Goal: Transaction & Acquisition: Purchase product/service

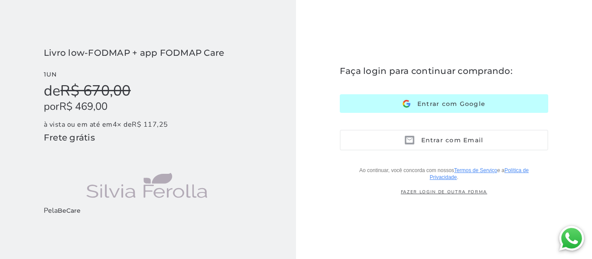
click at [456, 103] on span "Entrar com Google" at bounding box center [447, 104] width 75 height 8
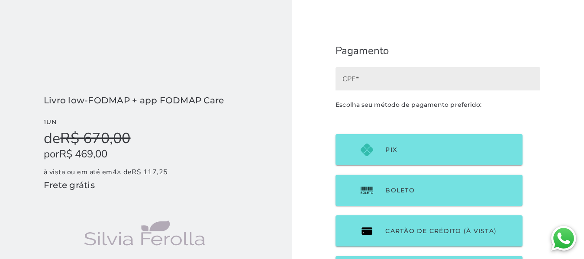
scroll to position [43, 0]
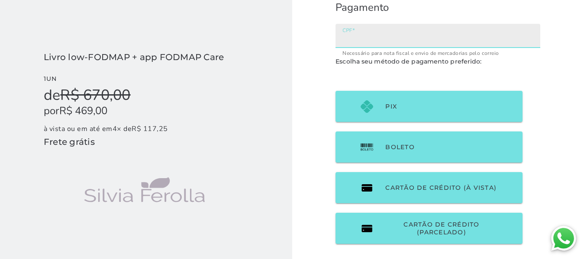
click at [376, 39] on input "CPF" at bounding box center [438, 39] width 191 height 12
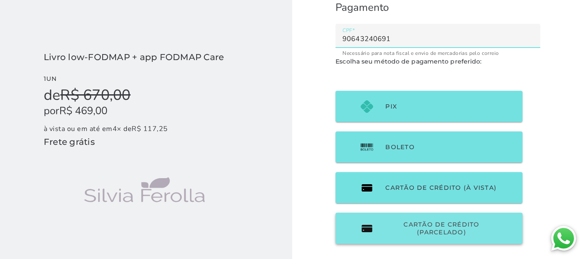
type input "90643240691"
type mwc-textfield "90643240691"
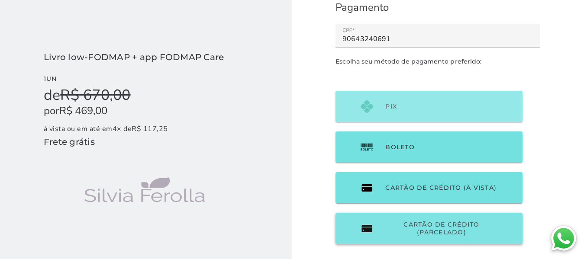
click at [437, 228] on span "Cartão de Crédito (parcelado)" at bounding box center [442, 229] width 112 height 16
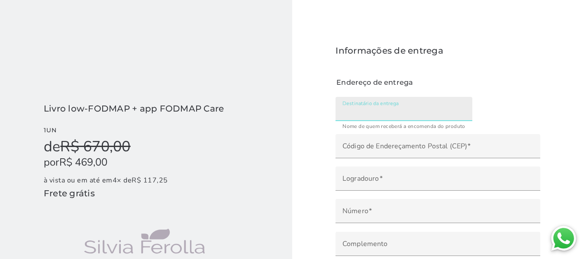
click at [364, 106] on input "Destinatário da entrega" at bounding box center [404, 112] width 123 height 12
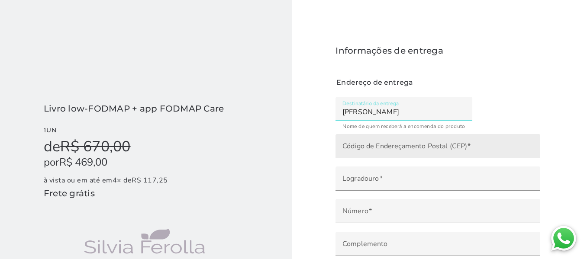
type input "[PERSON_NAME]"
type mwc-textfield "[PERSON_NAME]"
click at [386, 140] on label "Código de Endereçamento Postal (CEP)" at bounding box center [438, 146] width 205 height 24
click at [386, 143] on input "Código de Endereçamento Postal (CEP)" at bounding box center [438, 149] width 191 height 12
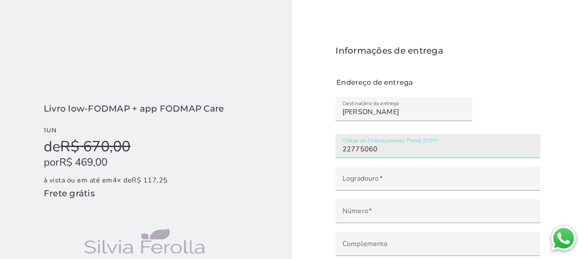
type input "22775-060"
type input "[GEOGRAPHIC_DATA]"
type input "Barra Olímpica"
type input "[GEOGRAPHIC_DATA]"
type input "RJ"
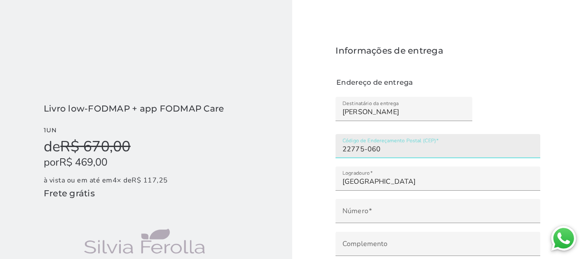
type input "22775-060"
type mwc-textfield "22775-060"
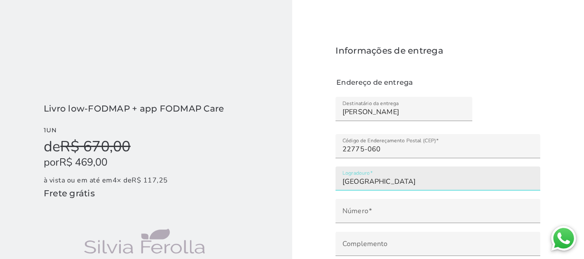
scroll to position [43, 0]
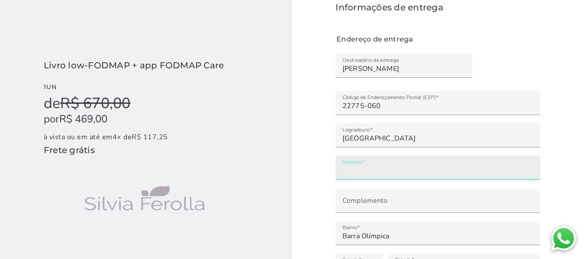
click at [376, 172] on input "Número" at bounding box center [438, 171] width 191 height 12
type input "***"
type mwc-textfield "145"
type input "Bloco 01 ap 1205"
type mwc-textfield "Bloco 01 ap 1205"
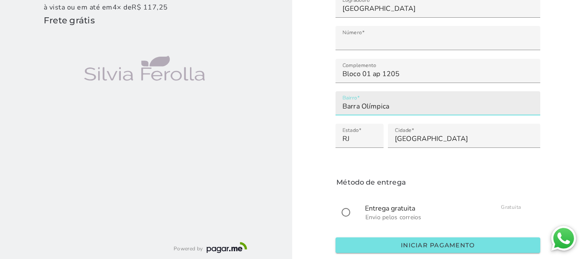
scroll to position [211, 0]
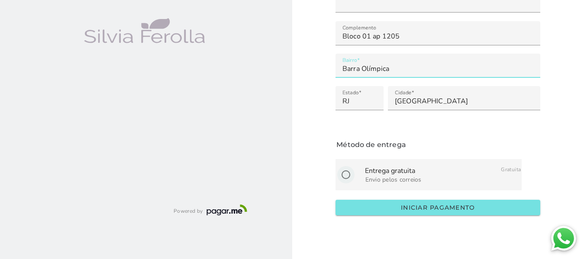
click at [349, 172] on input "radio" at bounding box center [346, 175] width 21 height 21
radio input "****"
type mwc-radio "on"
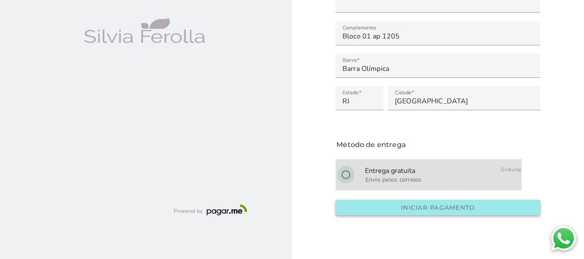
click at [0, 0] on slot "Iniciar pagamento" at bounding box center [0, 0] width 0 height 0
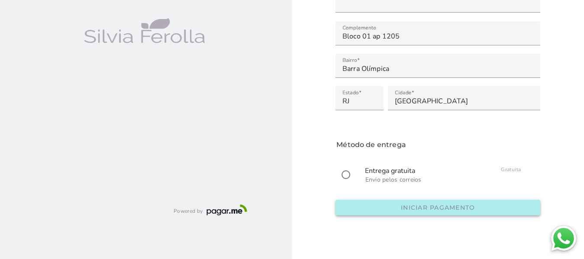
click at [0, 0] on slot "Iniciar pagamento" at bounding box center [0, 0] width 0 height 0
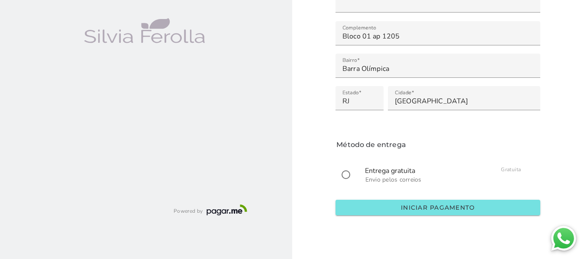
click at [564, 238] on img at bounding box center [563, 238] width 29 height 29
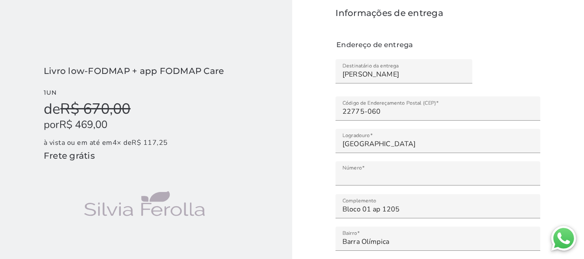
scroll to position [0, 0]
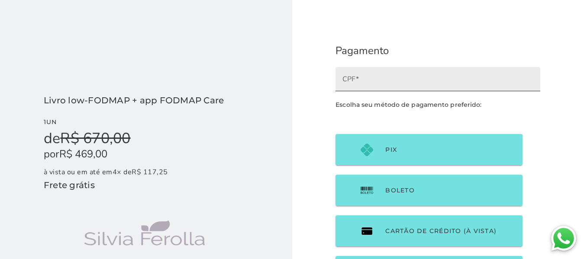
click at [367, 69] on label "CPF" at bounding box center [438, 79] width 205 height 24
click at [367, 76] on input "CPF" at bounding box center [438, 82] width 191 height 12
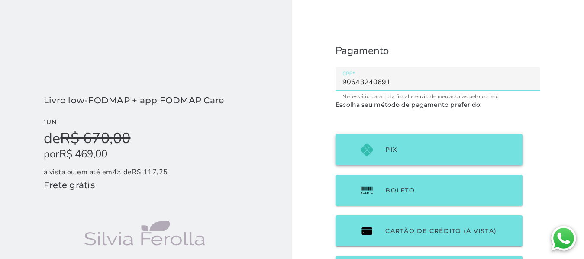
type input "90643240691"
type mwc-textfield "90643240691"
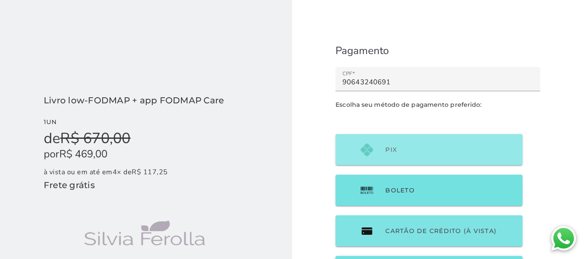
scroll to position [81, 0]
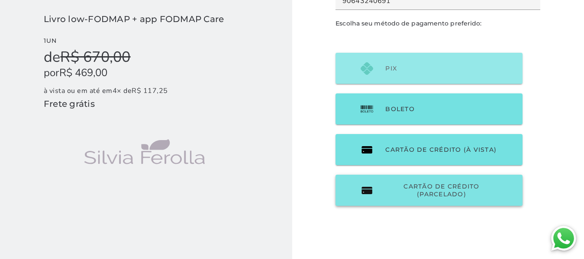
click at [431, 194] on span "Cartão de Crédito (parcelado)" at bounding box center [442, 191] width 112 height 16
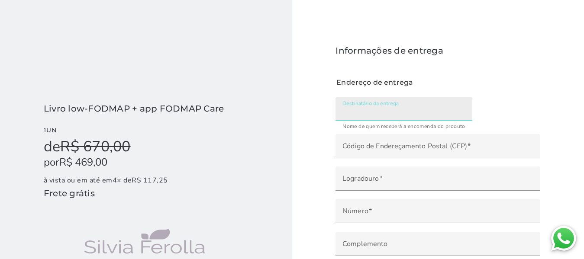
click at [360, 105] on label "Destinatário da entrega" at bounding box center [404, 109] width 137 height 24
click at [360, 106] on input "Destinatário da entrega" at bounding box center [404, 112] width 123 height 12
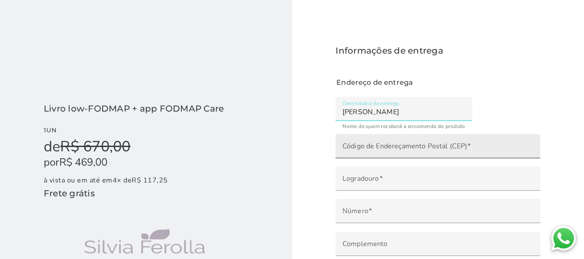
type input "[PERSON_NAME]"
type mwc-textfield "[PERSON_NAME]"
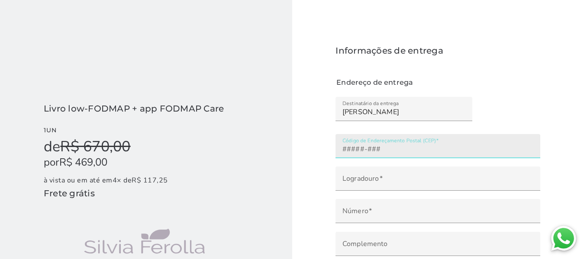
click at [405, 152] on input "Código de Endereçamento Postal (CEP)" at bounding box center [438, 149] width 191 height 12
type input "22775-060"
type input "[GEOGRAPHIC_DATA]"
type input "Barra Olímpica"
type input "[GEOGRAPHIC_DATA]"
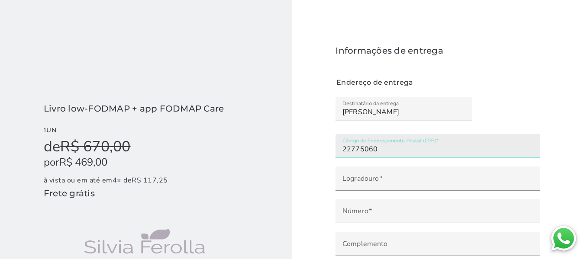
type input "RJ"
type input "22775-060"
type mwc-textfield "22775-060"
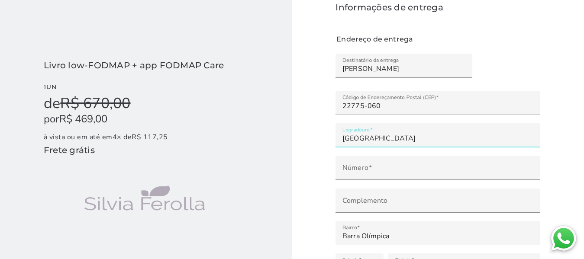
scroll to position [87, 0]
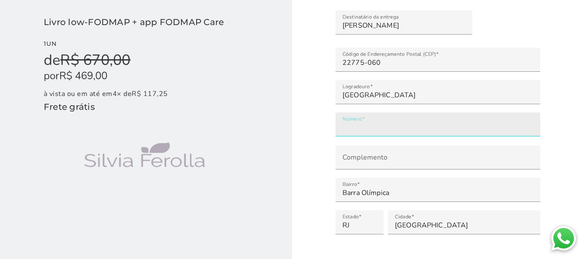
click at [356, 116] on label "Número" at bounding box center [438, 125] width 205 height 24
click at [356, 122] on input "Número" at bounding box center [438, 128] width 191 height 12
type input "***"
type mwc-textfield "145"
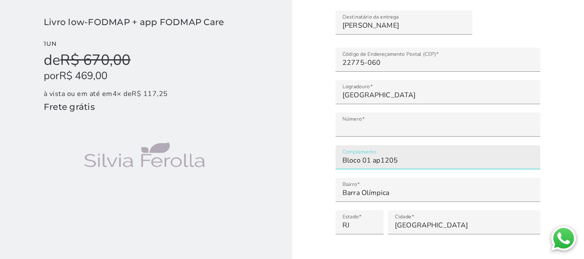
click at [383, 159] on input "Bloco 01 ap1205" at bounding box center [438, 161] width 191 height 12
click at [382, 160] on input "Bloco 01 ap1205" at bounding box center [438, 161] width 191 height 12
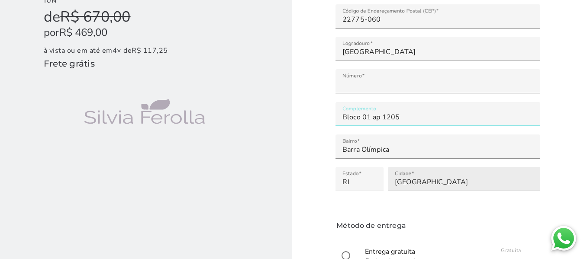
scroll to position [173, 0]
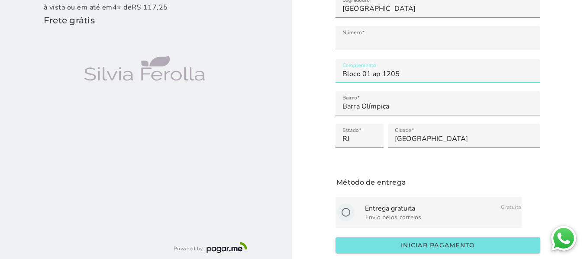
type input "Bloco 01 ap 1205"
type mwc-textfield "Bloco 01 ap 1205"
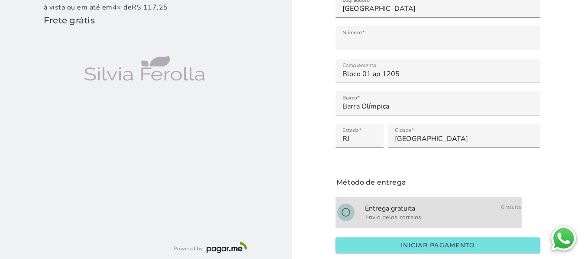
click at [347, 214] on input "radio" at bounding box center [346, 212] width 21 height 21
radio input "****"
type mwc-radio "on"
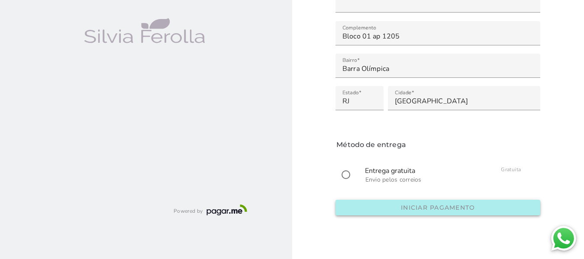
click at [0, 0] on slot "Iniciar pagamento" at bounding box center [0, 0] width 0 height 0
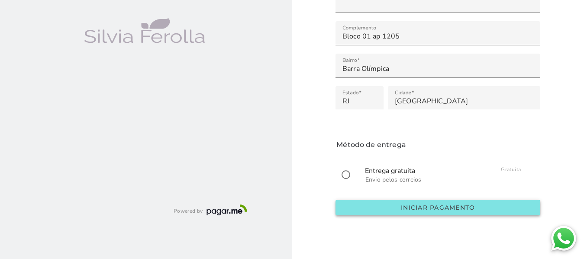
click at [0, 0] on slot "Iniciar pagamento" at bounding box center [0, 0] width 0 height 0
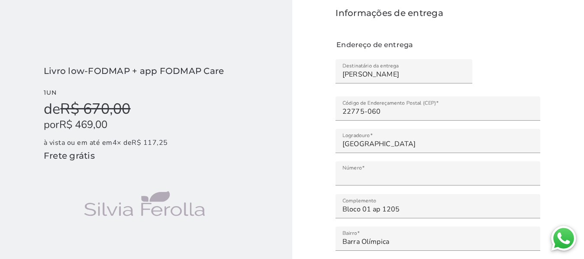
scroll to position [0, 0]
